Goal: Information Seeking & Learning: Check status

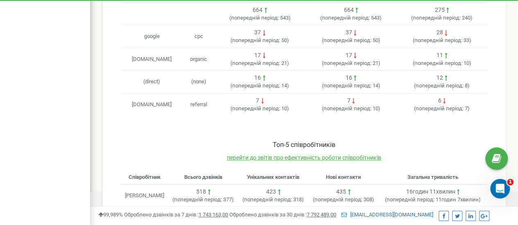
scroll to position [217, 0]
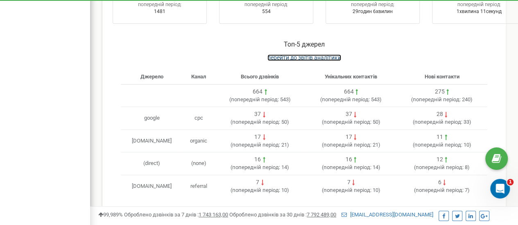
click at [308, 54] on span "перейти до звітів аналітики" at bounding box center [304, 57] width 74 height 7
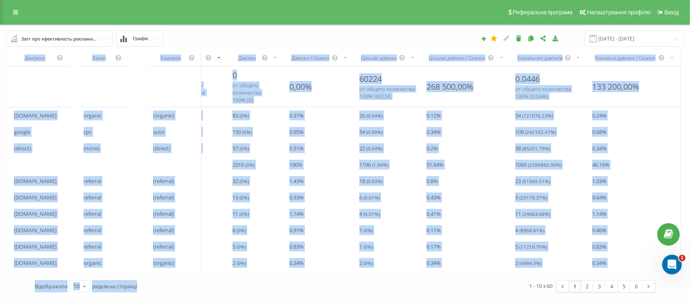
drag, startPoint x: 52, startPoint y: 285, endPoint x: 209, endPoint y: 292, distance: 157.3
click at [209, 292] on div "Джерело Канал Кампанія Сеанси Дзвінки Дзвінки / Сеанси Цільові дзвінки Цільові …" at bounding box center [345, 172] width 678 height 251
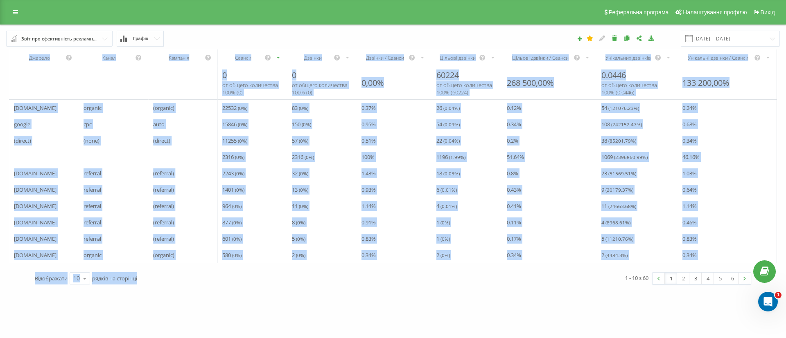
click at [742, 192] on div "0.64 %" at bounding box center [726, 190] width 99 height 16
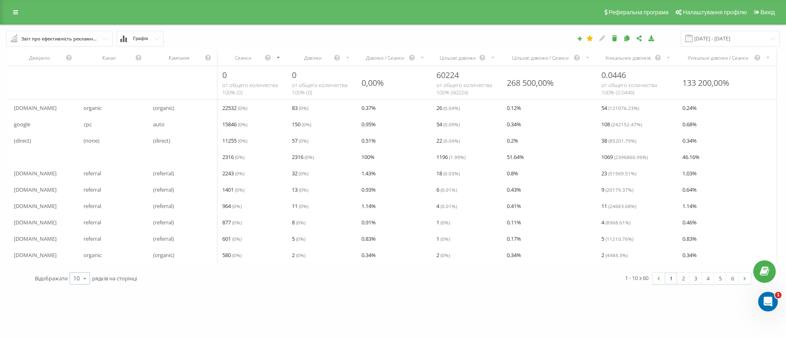
click at [88, 287] on icon at bounding box center [85, 279] width 12 height 16
click at [79, 259] on span "50" at bounding box center [76, 255] width 7 height 8
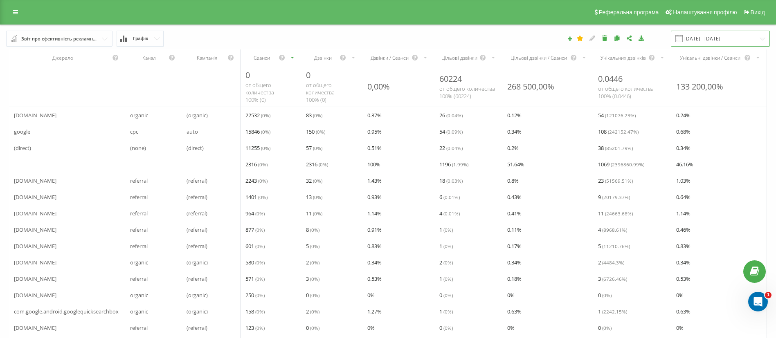
click at [718, 40] on input "[DATE] - [DATE]" at bounding box center [720, 39] width 99 height 16
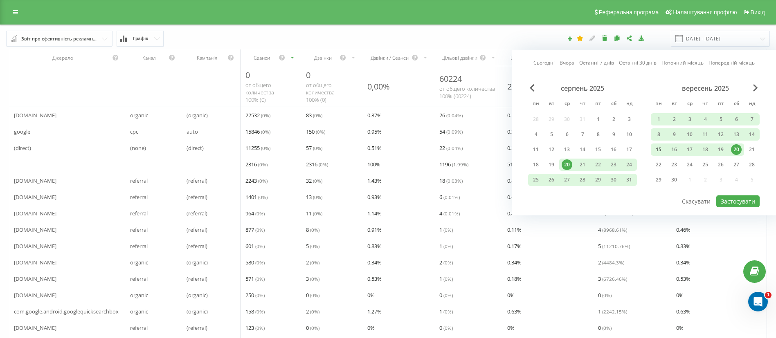
drag, startPoint x: 565, startPoint y: 162, endPoint x: 656, endPoint y: 149, distance: 91.8
click at [656, 149] on div "серпень 2025 пн вт ср чт пт сб нд 28 29 30 31 1 2 3 4 5 6 7 8 9 10 11 12 13 14 …" at bounding box center [644, 136] width 232 height 105
click at [670, 151] on div "16" at bounding box center [674, 149] width 11 height 11
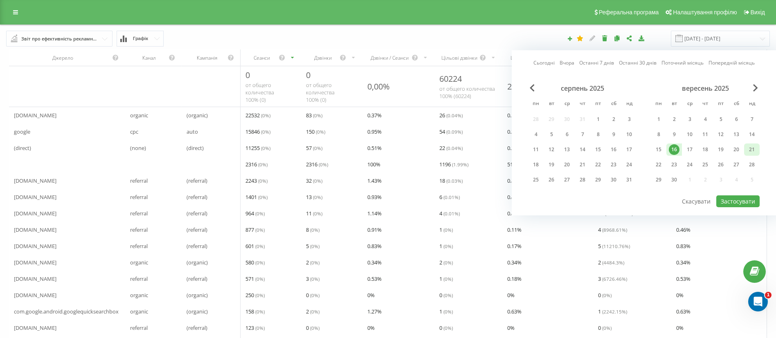
click at [752, 149] on div "21" at bounding box center [752, 149] width 11 height 11
click at [735, 201] on button "Застосувати" at bounding box center [737, 202] width 43 height 12
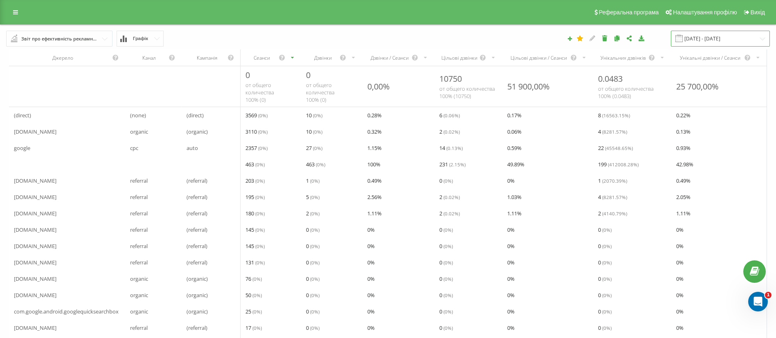
click at [711, 35] on input "[DATE] - [DATE]" at bounding box center [720, 39] width 99 height 16
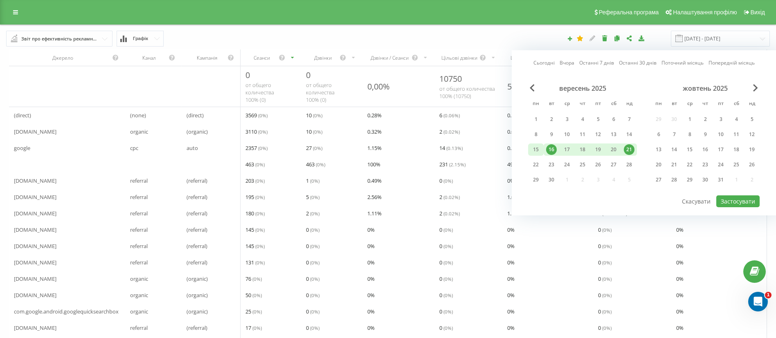
click at [539, 147] on div "15" at bounding box center [536, 149] width 11 height 11
click at [538, 116] on div "1" at bounding box center [536, 119] width 11 height 11
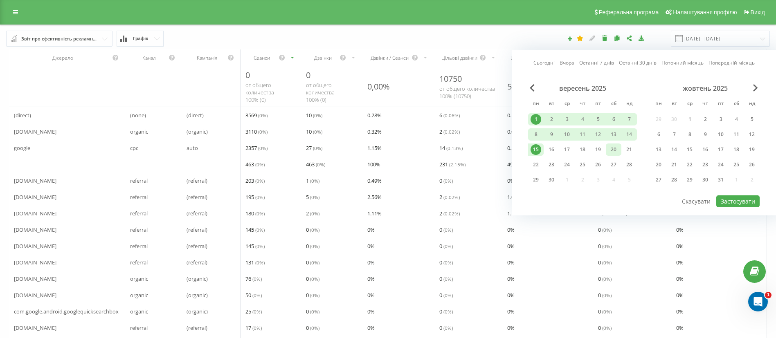
click at [611, 149] on div "20" at bounding box center [613, 149] width 11 height 11
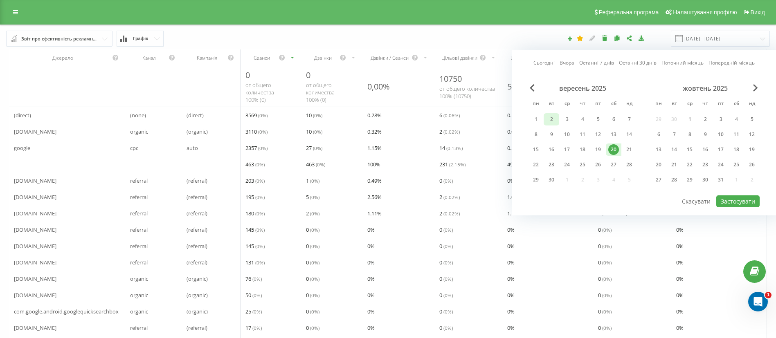
drag, startPoint x: 540, startPoint y: 119, endPoint x: 555, endPoint y: 125, distance: 16.5
click at [540, 118] on div "1" at bounding box center [536, 119] width 11 height 11
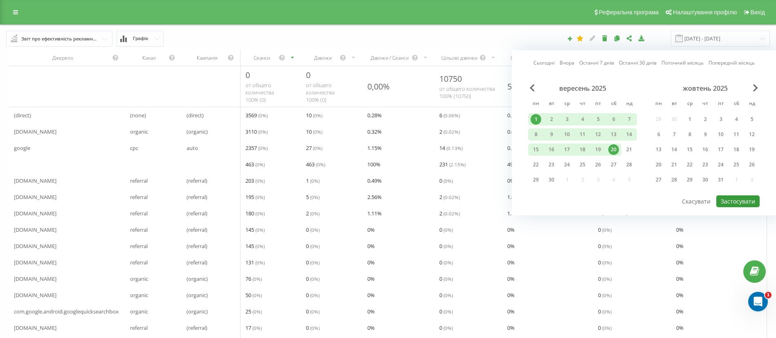
click at [736, 203] on button "Застосувати" at bounding box center [737, 202] width 43 height 12
type input "[DATE] - [DATE]"
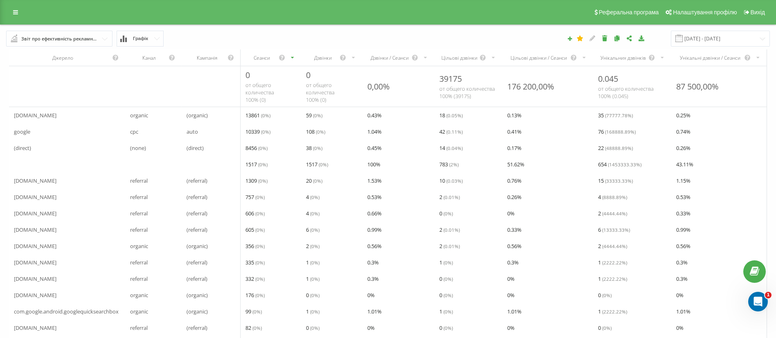
click at [293, 56] on icon "scrollable content" at bounding box center [292, 58] width 5 height 10
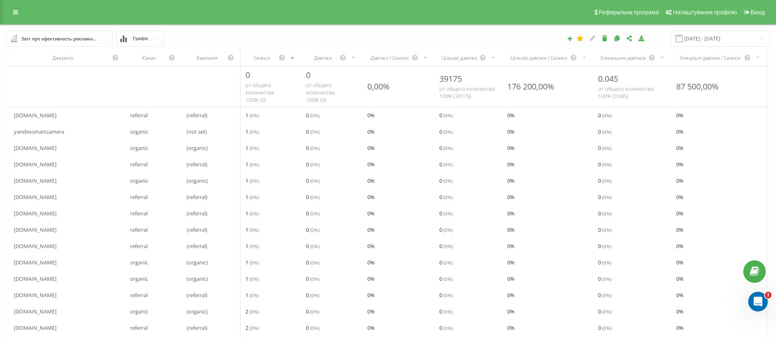
click at [298, 55] on div "Сеанси" at bounding box center [271, 58] width 61 height 16
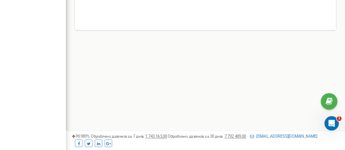
scroll to position [217, 0]
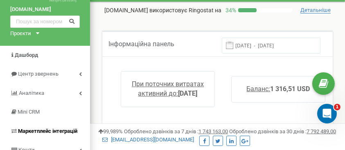
scroll to position [0, 0]
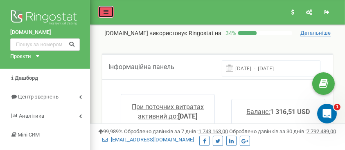
click at [107, 13] on icon at bounding box center [106, 12] width 5 height 6
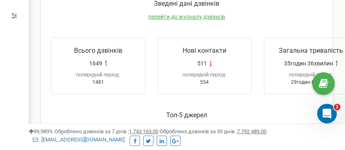
scroll to position [164, 0]
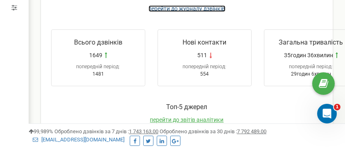
click at [185, 9] on span "перейти до журналу дзвінків" at bounding box center [187, 8] width 77 height 7
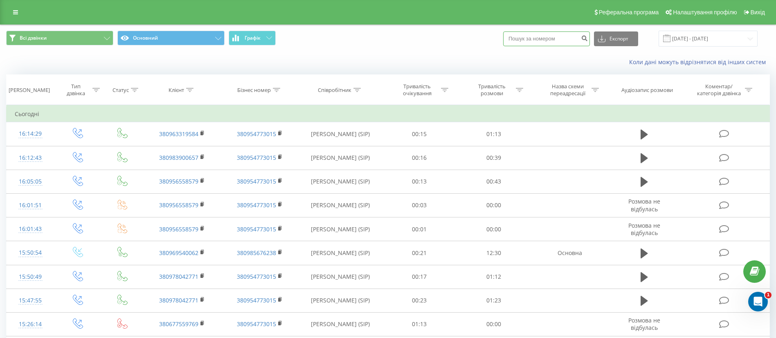
click at [547, 41] on input at bounding box center [546, 39] width 87 height 15
type input "0665798276"
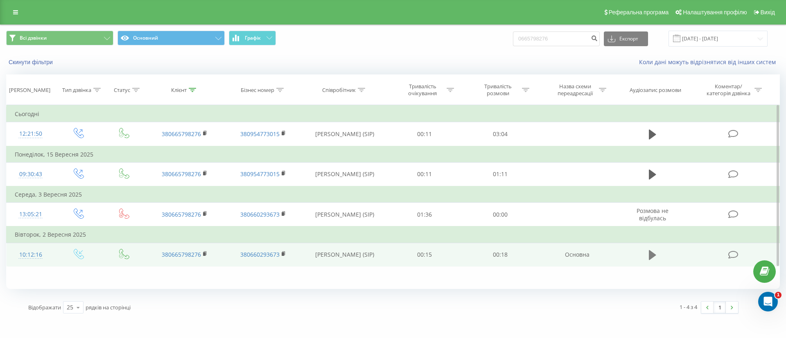
click at [656, 256] on icon at bounding box center [652, 255] width 7 height 11
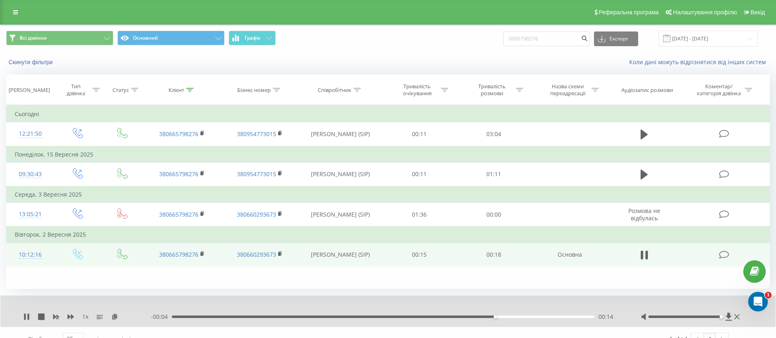
drag, startPoint x: 686, startPoint y: 318, endPoint x: 723, endPoint y: 320, distance: 37.3
click at [723, 320] on div at bounding box center [691, 317] width 101 height 8
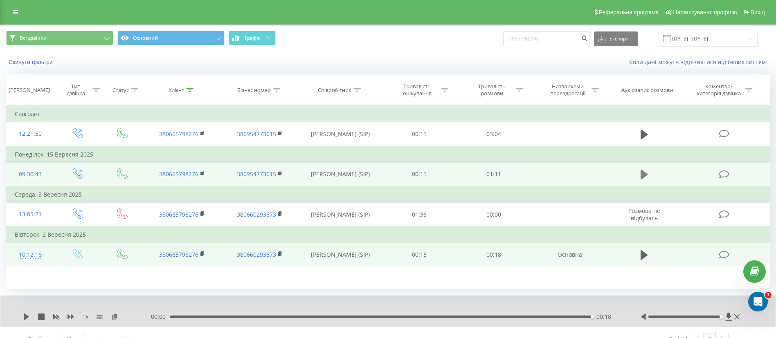
click at [643, 176] on icon at bounding box center [644, 175] width 7 height 10
click at [27, 317] on icon at bounding box center [26, 317] width 7 height 7
click at [24, 318] on icon at bounding box center [26, 317] width 7 height 7
click at [24, 318] on icon at bounding box center [25, 317] width 2 height 7
click at [24, 318] on icon at bounding box center [26, 317] width 7 height 7
